Goal: Task Accomplishment & Management: Manage account settings

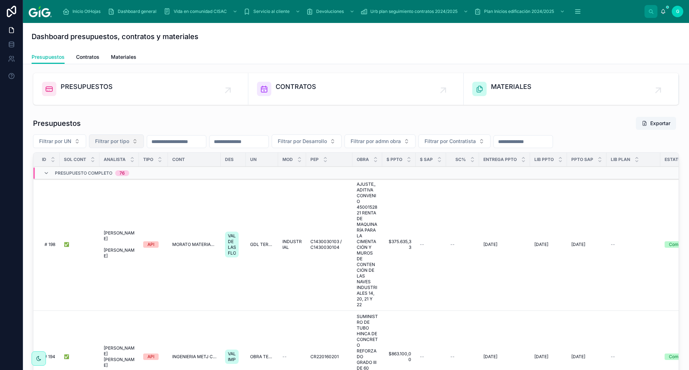
click at [136, 141] on button "Filtrar por tipo" at bounding box center [116, 142] width 55 height 14
click at [81, 184] on div "EDIF" at bounding box center [116, 181] width 100 height 11
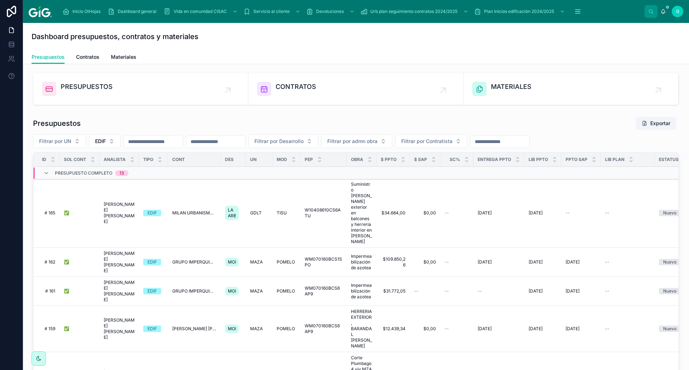
click at [245, 145] on input "text" at bounding box center [215, 142] width 59 height 10
click at [304, 143] on span "Filtrar por Desarrollo" at bounding box center [279, 141] width 49 height 7
type input "******"
click at [294, 173] on div "VIANDE" at bounding box center [320, 170] width 100 height 11
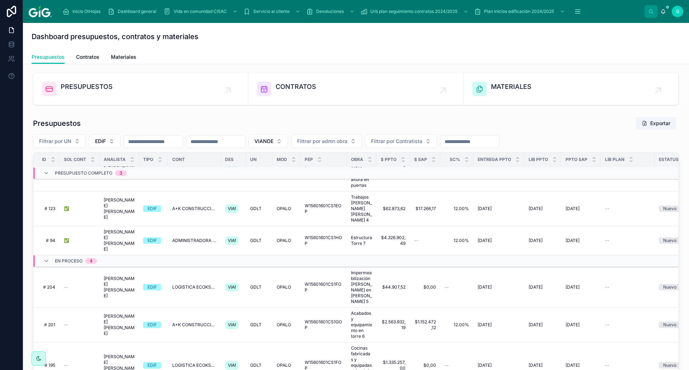
scroll to position [51, 0]
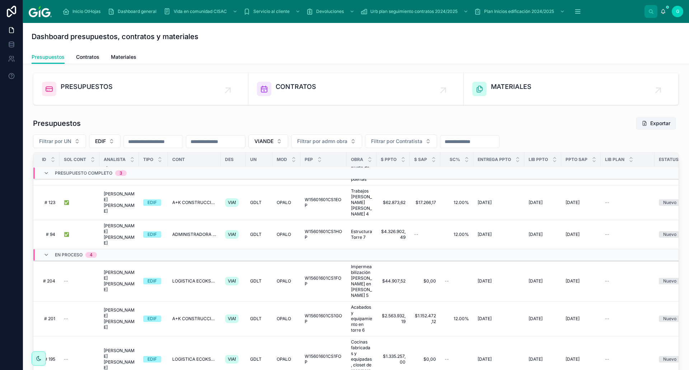
click at [112, 308] on span "[PERSON_NAME] [PERSON_NAME]" at bounding box center [119, 319] width 31 height 23
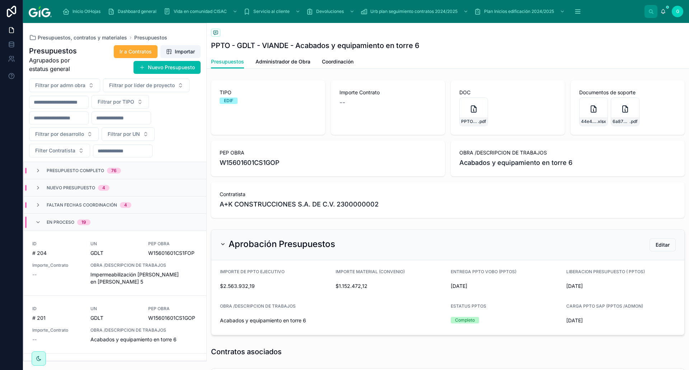
click at [349, 60] on span "Coordinación" at bounding box center [338, 61] width 32 height 7
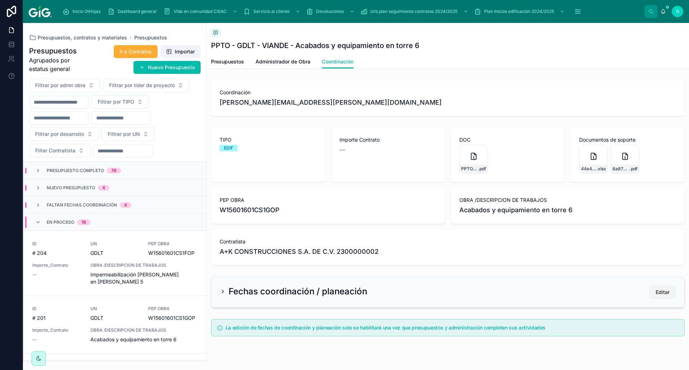
click at [660, 293] on span "Editar" at bounding box center [663, 292] width 14 height 7
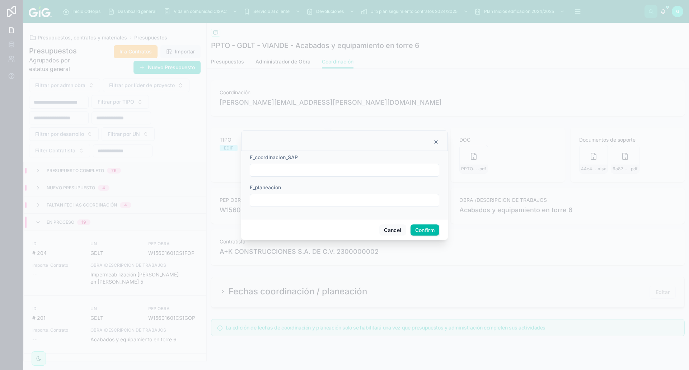
click at [319, 169] on input "text" at bounding box center [344, 170] width 189 height 10
click at [360, 243] on button "10" at bounding box center [357, 245] width 13 height 13
type input "**********"
click at [420, 229] on button "Confirm" at bounding box center [425, 230] width 29 height 11
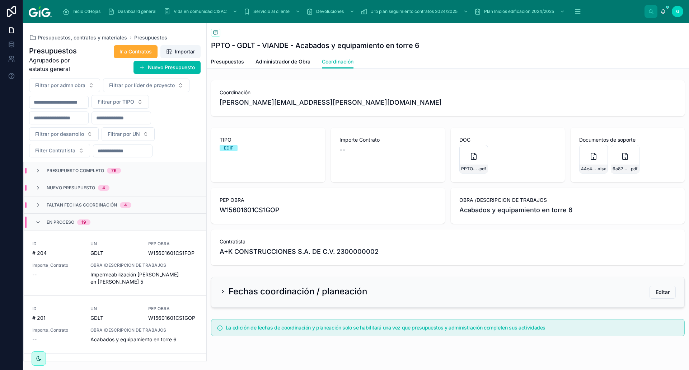
click at [59, 53] on h1 "Presupuestos" at bounding box center [58, 51] width 58 height 10
drag, startPoint x: 93, startPoint y: 37, endPoint x: 97, endPoint y: 42, distance: 6.8
click at [93, 36] on span "Presupuestos, contratos y materiales" at bounding box center [82, 37] width 89 height 7
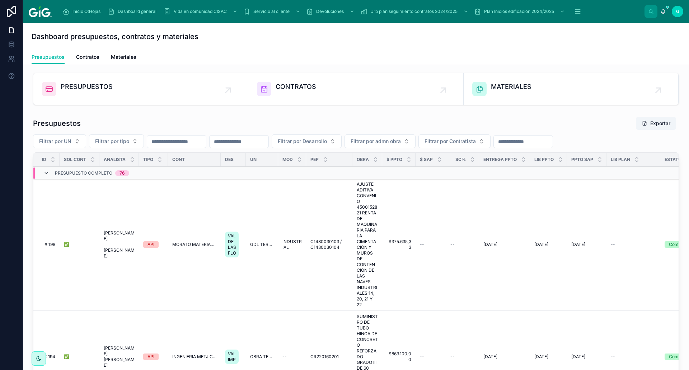
click at [45, 171] on icon at bounding box center [46, 174] width 6 height 6
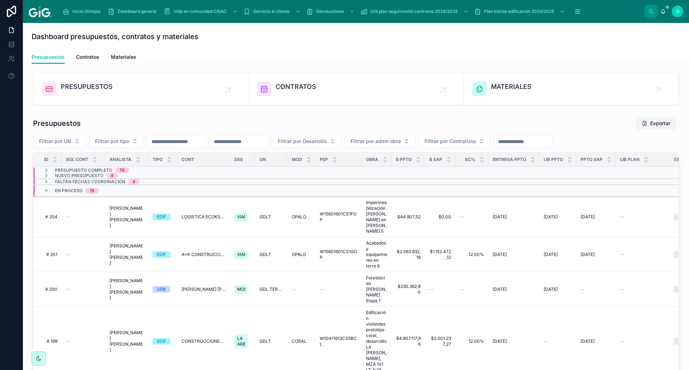
click at [93, 182] on span "Faltan fechas coordinación" at bounding box center [90, 182] width 70 height 6
